Goal: Complete application form: Complete application form

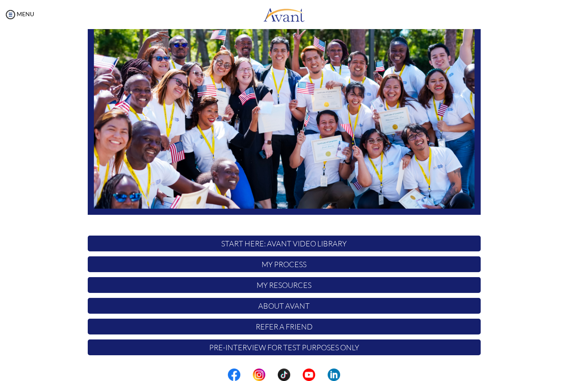
scroll to position [81, 0]
click at [291, 266] on p "My Process" at bounding box center [284, 264] width 393 height 16
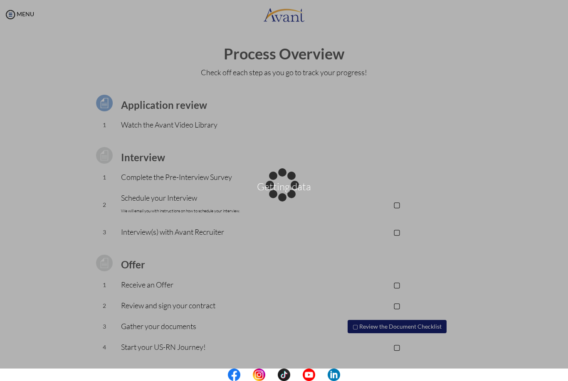
click at [290, 185] on div "Getting data" at bounding box center [284, 191] width 12 height 12
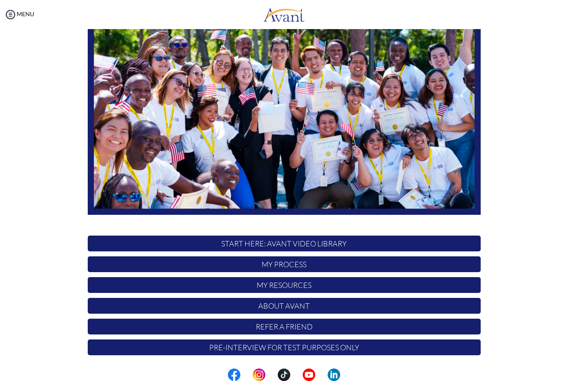
scroll to position [81, 0]
click at [299, 263] on p "My Process" at bounding box center [284, 264] width 393 height 16
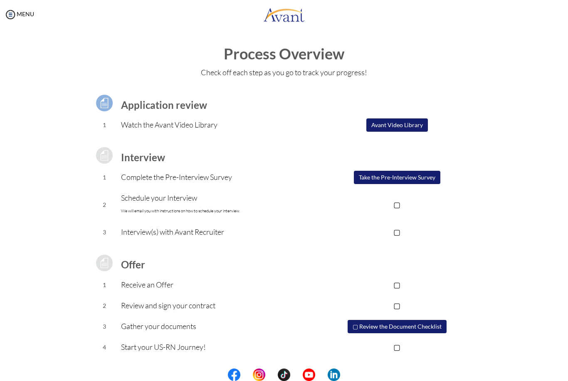
click at [406, 128] on button "Avant Video Library" at bounding box center [396, 124] width 61 height 13
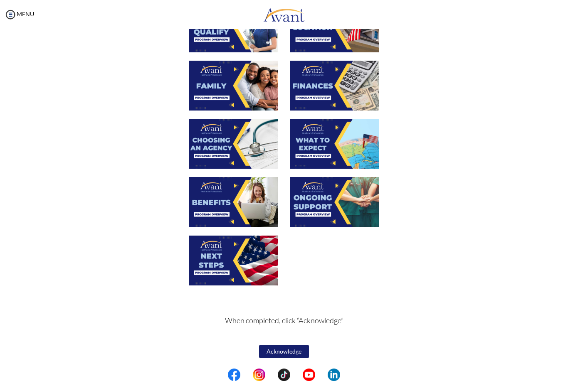
scroll to position [190, 0]
click at [293, 352] on button "Acknowledge" at bounding box center [284, 351] width 50 height 13
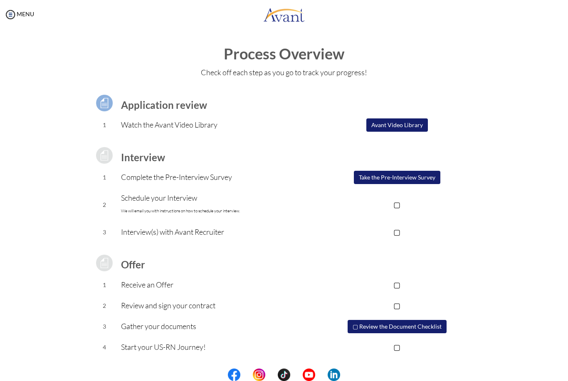
click at [399, 206] on p "▢" at bounding box center [396, 205] width 167 height 12
click at [414, 177] on button "Take the Pre-Interview Survey" at bounding box center [397, 177] width 86 height 13
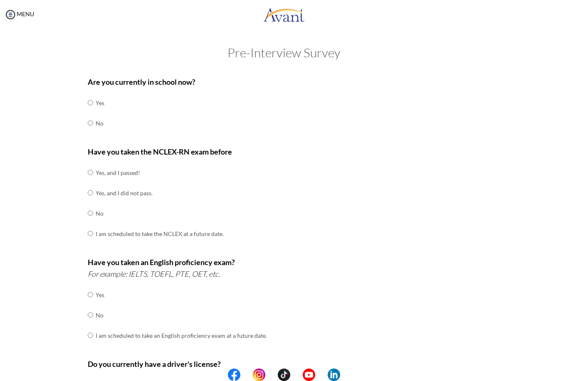
click at [91, 111] on input "radio" at bounding box center [90, 102] width 5 height 17
radio input "true"
click at [91, 181] on input "radio" at bounding box center [90, 172] width 5 height 17
radio input "true"
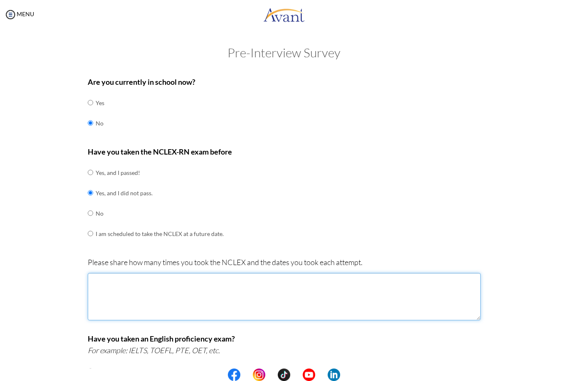
click at [236, 288] on textarea at bounding box center [284, 296] width 393 height 47
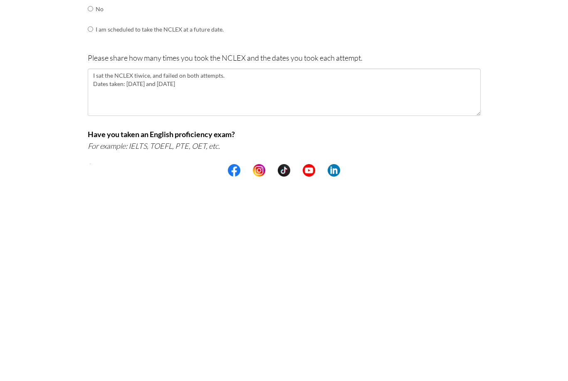
click at [514, 128] on div "Are you currently in school now? Yes No Have you taken the NCLEX-RN exam before…" at bounding box center [284, 330] width 486 height 516
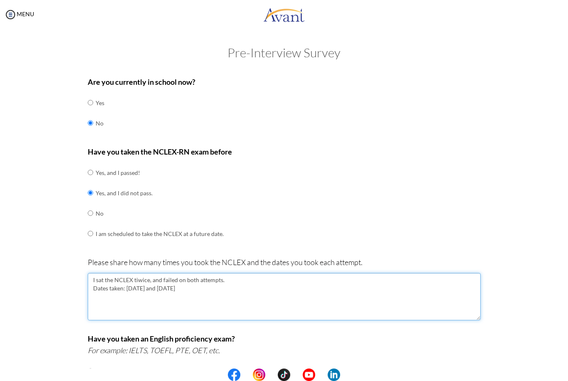
click at [143, 275] on textarea "I sat the NCLEX tiwice, and failed on both attempts. Dates taken: [DATE] and [D…" at bounding box center [284, 296] width 393 height 47
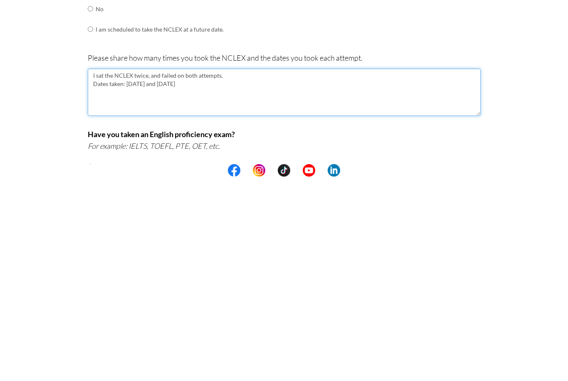
type textarea "I sat the NCLEX twice, and failed on both attempts. Dates taken: [DATE] and [DA…"
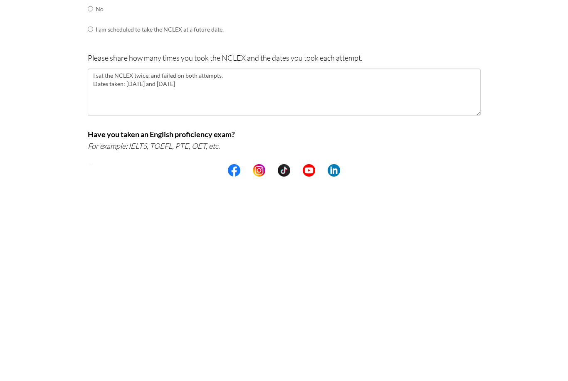
click at [504, 96] on div "Are you currently in school now? Yes No Have you taken the NCLEX-RN exam before…" at bounding box center [284, 330] width 486 height 516
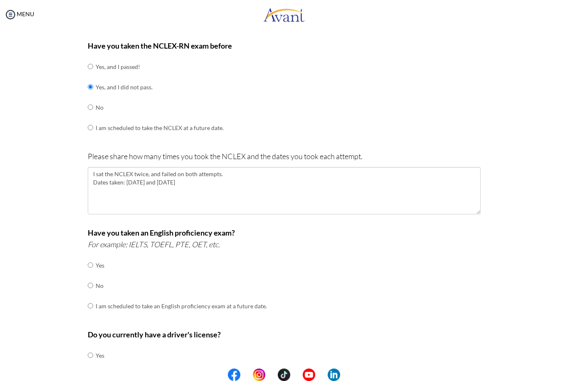
scroll to position [107, 0]
click at [91, 273] on input "radio" at bounding box center [90, 264] width 5 height 17
radio input "true"
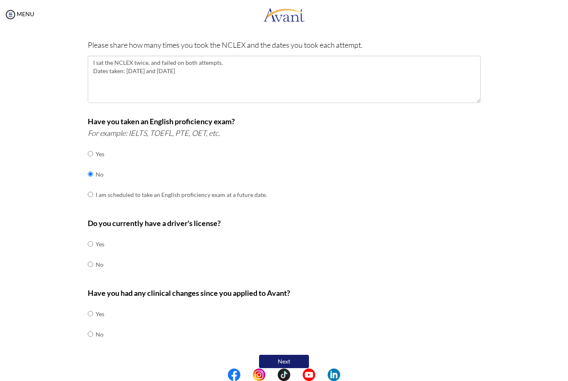
scroll to position [216, 0]
click at [93, 240] on input "radio" at bounding box center [90, 244] width 5 height 17
radio input "true"
click at [89, 323] on input "radio" at bounding box center [90, 314] width 5 height 17
radio input "true"
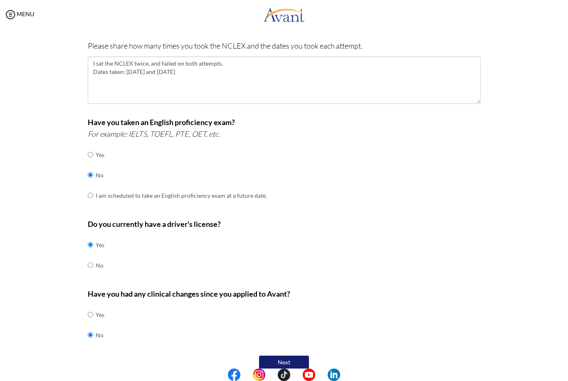
click at [297, 356] on button "Next" at bounding box center [284, 362] width 50 height 13
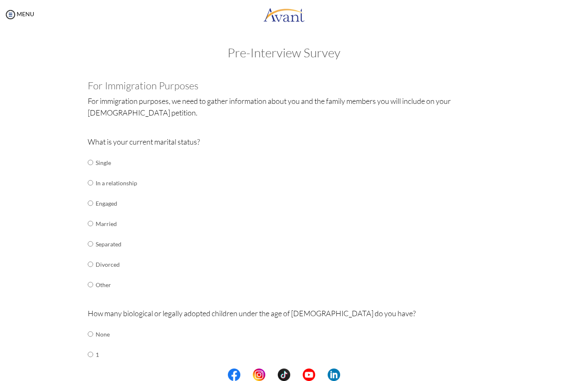
click at [93, 171] on input "radio" at bounding box center [90, 162] width 5 height 17
radio input "true"
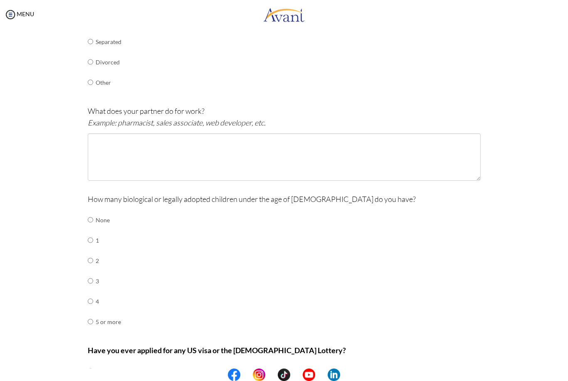
scroll to position [203, 0]
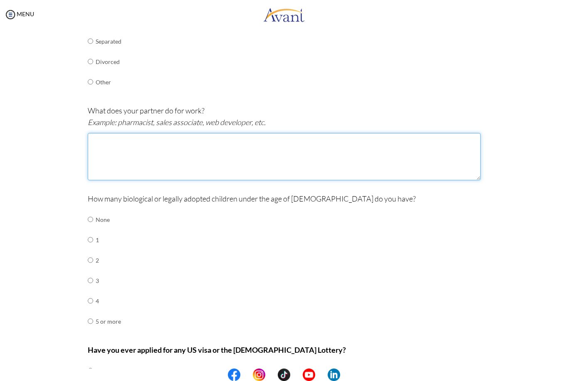
click at [386, 138] on textarea at bounding box center [284, 156] width 393 height 47
type textarea "Retail Controller"
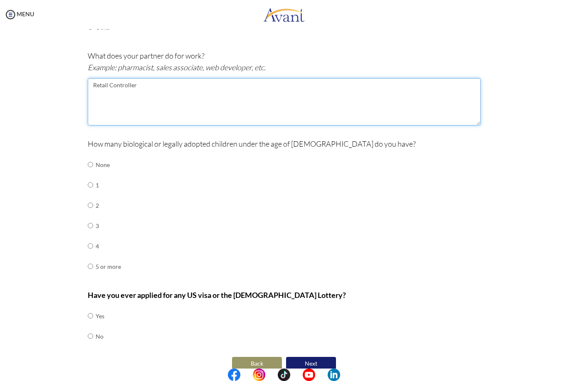
scroll to position [257, 0]
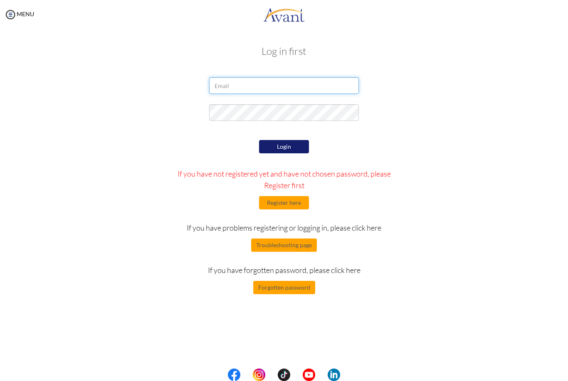
click at [301, 84] on input "email" at bounding box center [284, 85] width 150 height 17
type input "[EMAIL_ADDRESS][DOMAIN_NAME]"
click at [290, 147] on button "Login" at bounding box center [284, 146] width 50 height 13
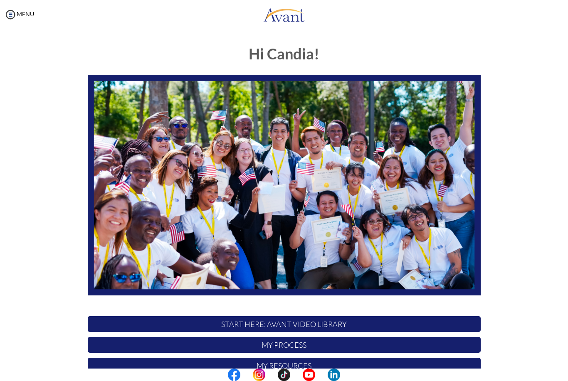
click at [294, 344] on p "My Process" at bounding box center [284, 345] width 393 height 16
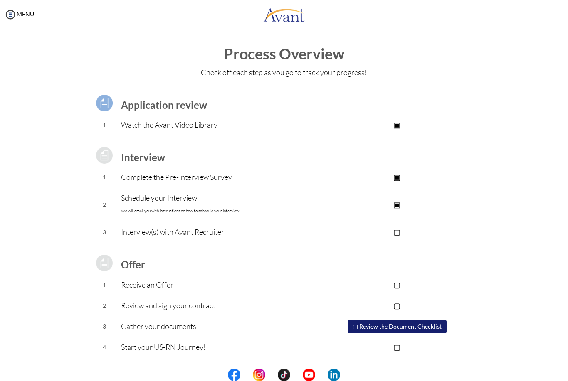
click at [30, 15] on link "MENU" at bounding box center [19, 13] width 30 height 7
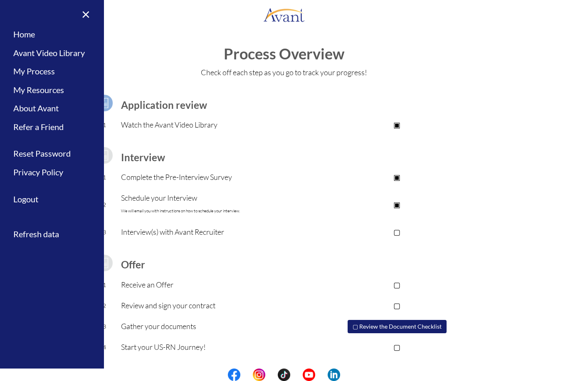
click at [29, 196] on link "Logout" at bounding box center [52, 199] width 104 height 19
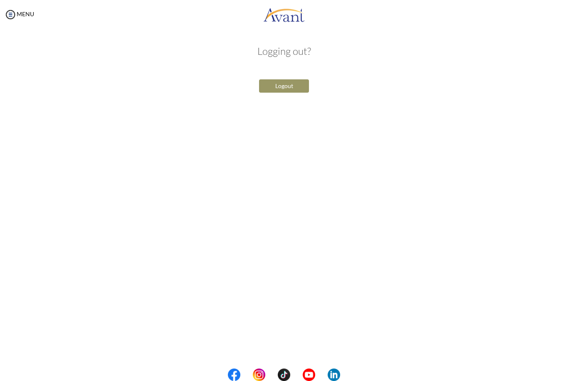
click at [289, 84] on button "Logout" at bounding box center [284, 85] width 50 height 13
